Goal: Navigation & Orientation: Find specific page/section

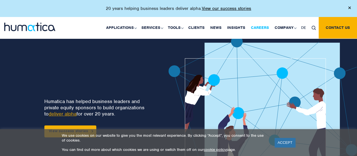
click at [259, 27] on link "Careers" at bounding box center [260, 27] width 24 height 21
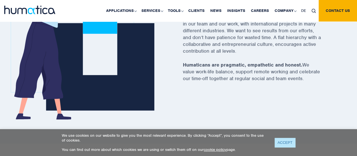
scroll to position [276, 0]
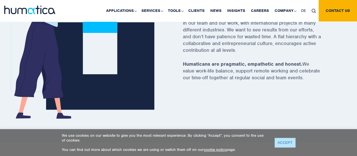
click at [284, 142] on link "ACCEPT" at bounding box center [285, 141] width 21 height 9
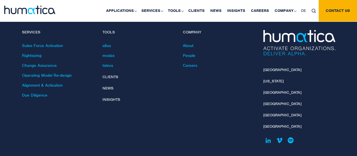
scroll to position [2079, 0]
click at [265, 101] on link "[GEOGRAPHIC_DATA]" at bounding box center [282, 103] width 38 height 5
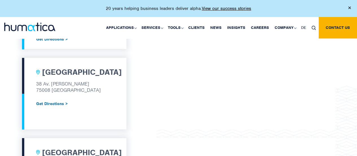
scroll to position [414, 0]
click at [77, 89] on p "38 Av. Hoche 75008 Paris" at bounding box center [74, 87] width 76 height 14
click at [54, 73] on h2 "[GEOGRAPHIC_DATA]" at bounding box center [82, 72] width 80 height 10
click at [259, 30] on link "Careers" at bounding box center [260, 27] width 24 height 21
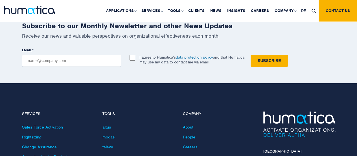
scroll to position [1998, 0]
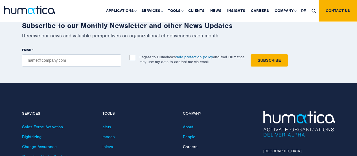
click at [192, 144] on link "Careers" at bounding box center [190, 146] width 14 height 5
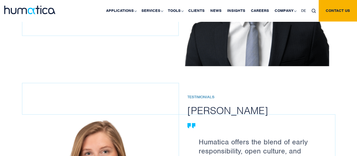
scroll to position [745, 0]
